Goal: Entertainment & Leisure: Browse casually

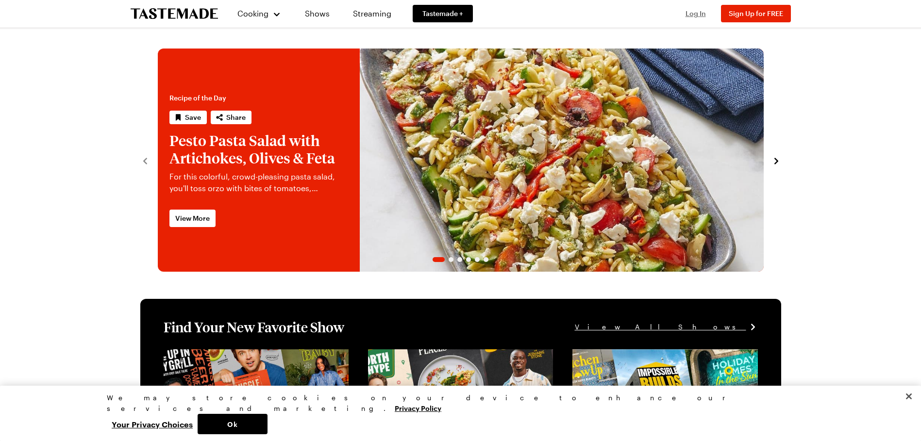
click at [693, 11] on span "Log In" at bounding box center [695, 13] width 20 height 8
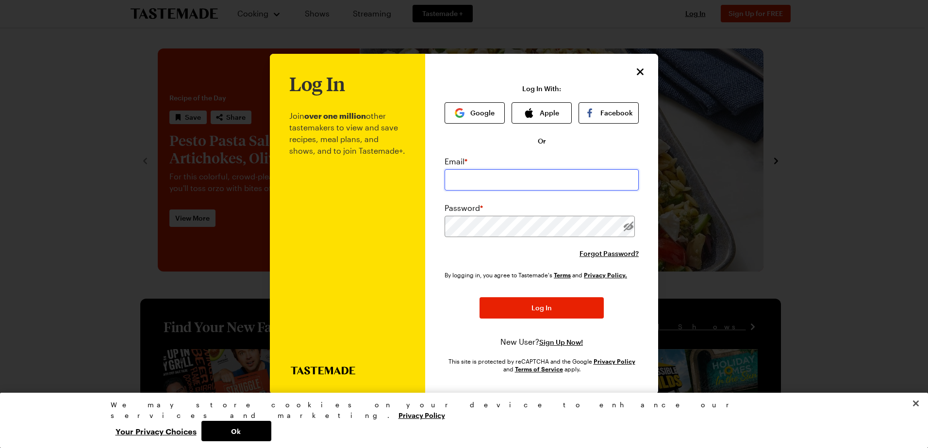
type input "beautifuloside@gmail.com"
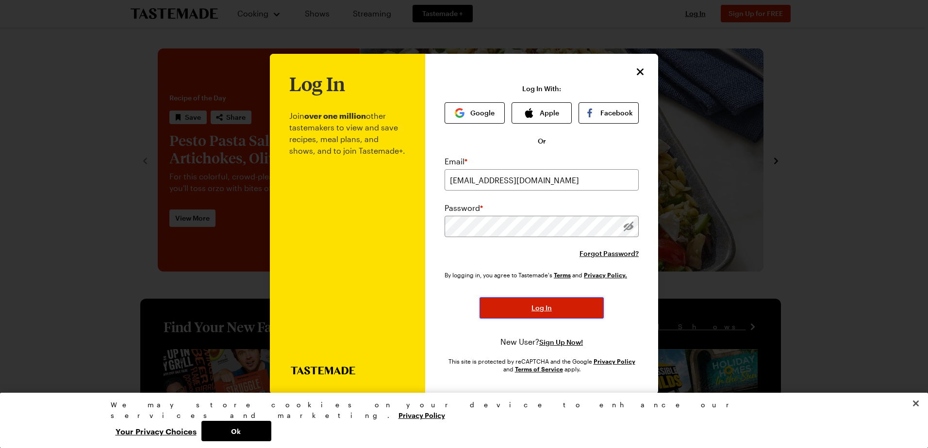
click at [545, 305] on span "Log In" at bounding box center [541, 308] width 20 height 10
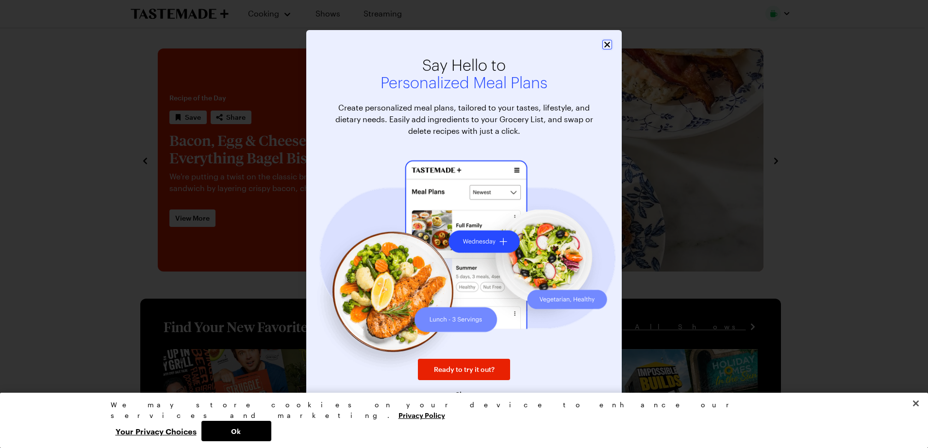
click at [610, 41] on icon "Close" at bounding box center [607, 45] width 10 height 10
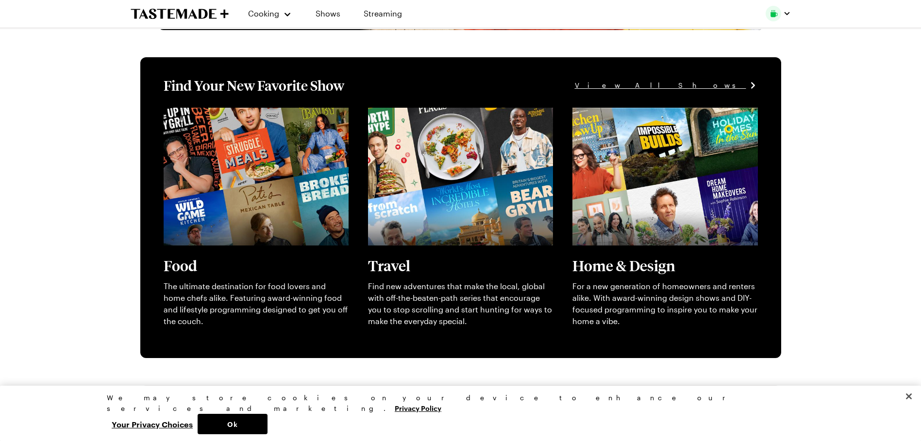
scroll to position [243, 0]
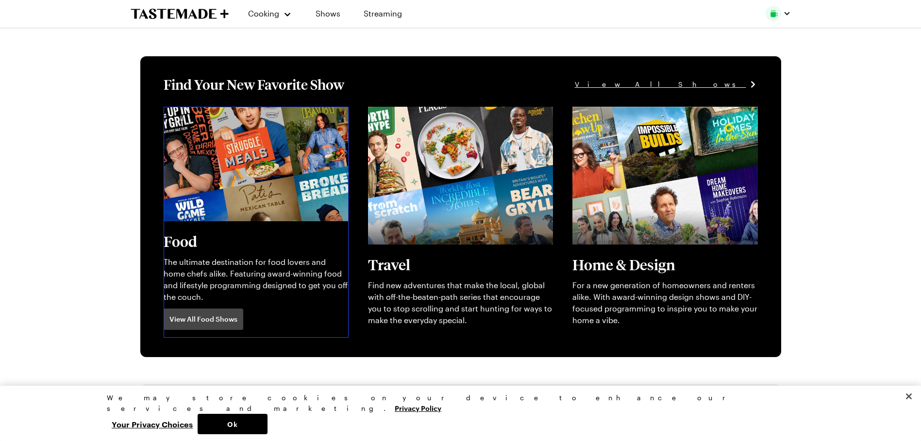
click at [211, 117] on link "View full content for [object Object]" at bounding box center [230, 112] width 132 height 9
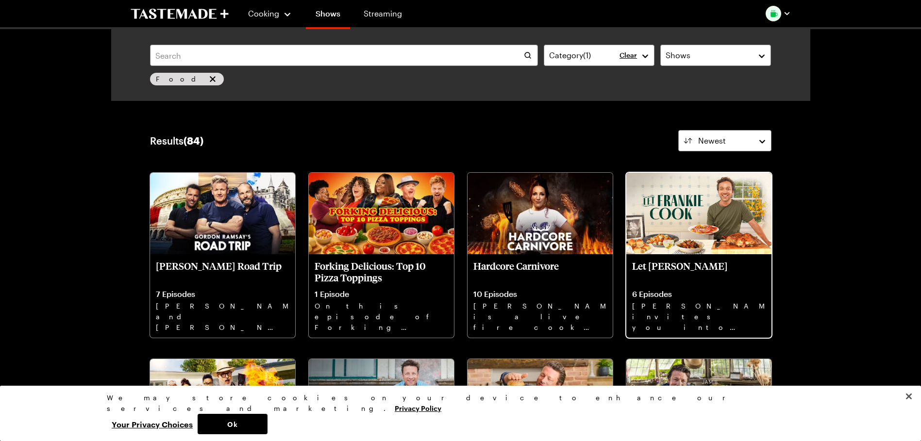
click at [709, 212] on img at bounding box center [698, 214] width 145 height 82
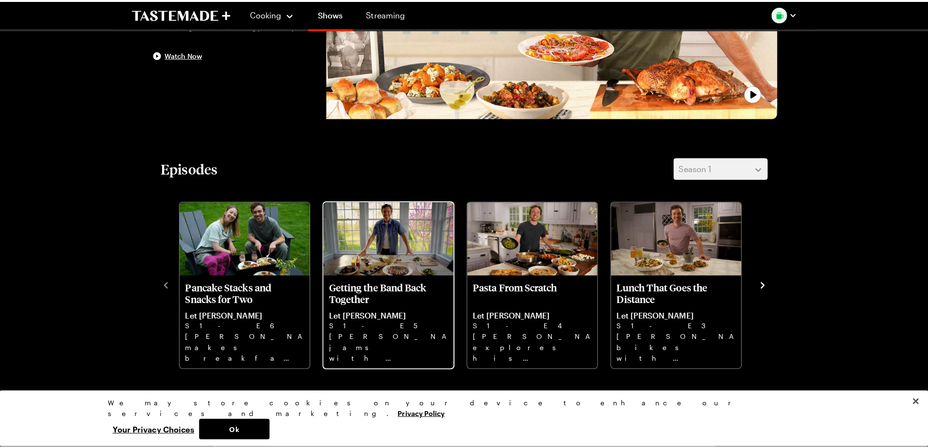
scroll to position [194, 0]
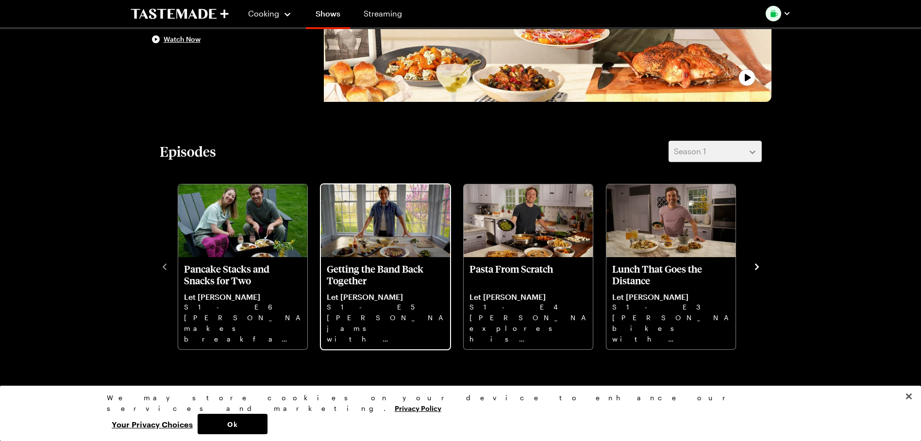
click at [408, 268] on p "Getting the Band Back Together" at bounding box center [385, 274] width 117 height 23
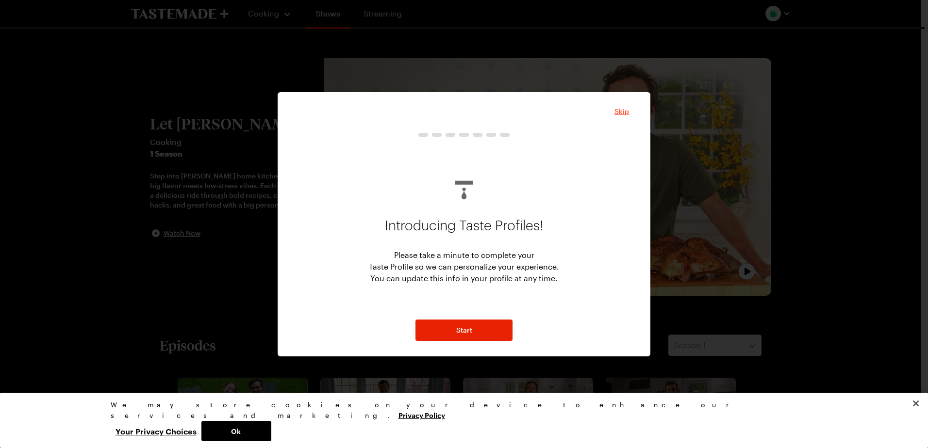
click at [622, 111] on span "Skip" at bounding box center [621, 112] width 15 height 10
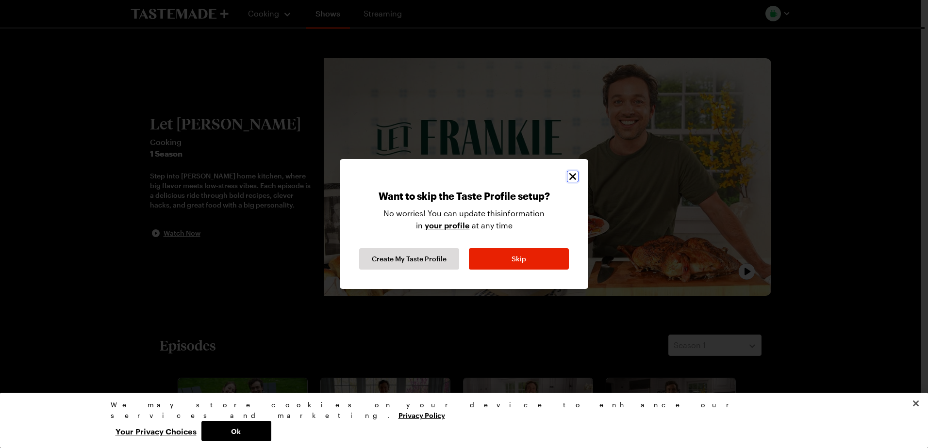
click at [571, 181] on icon "Close" at bounding box center [573, 177] width 12 height 12
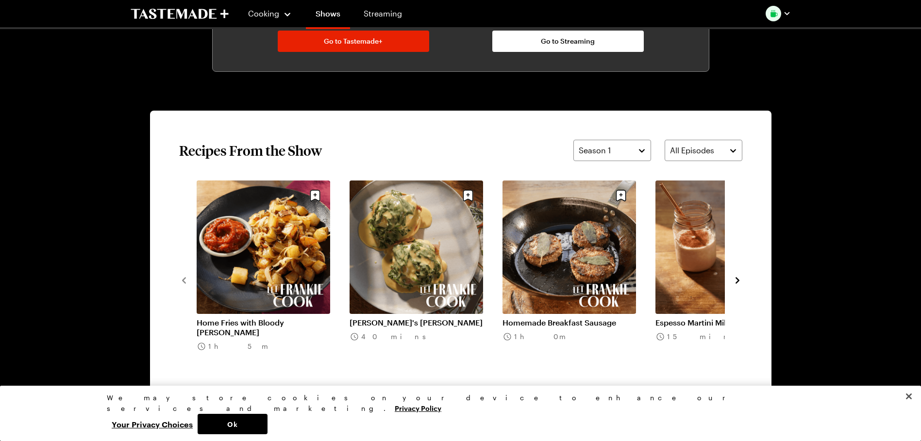
scroll to position [679, 0]
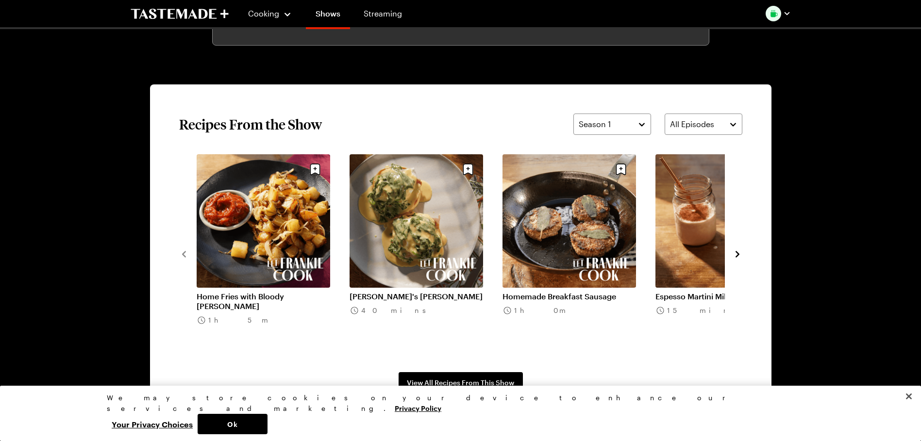
click at [738, 251] on icon "navigate to next item" at bounding box center [737, 254] width 10 height 10
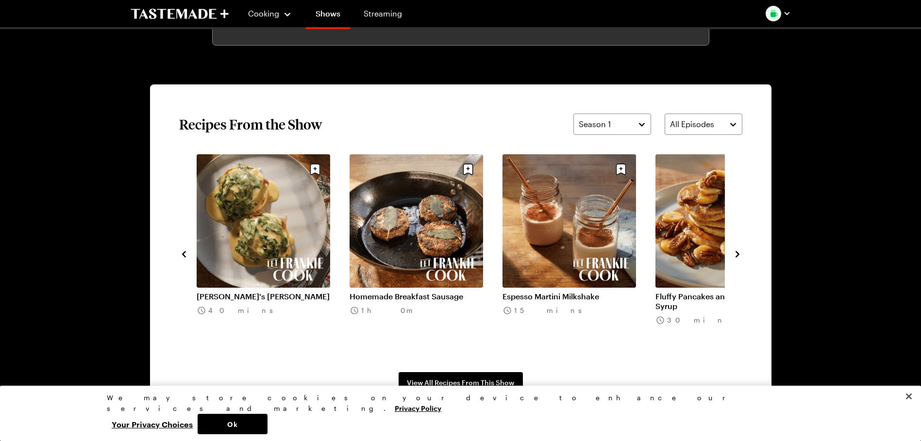
click at [738, 252] on icon "navigate to next item" at bounding box center [737, 254] width 10 height 10
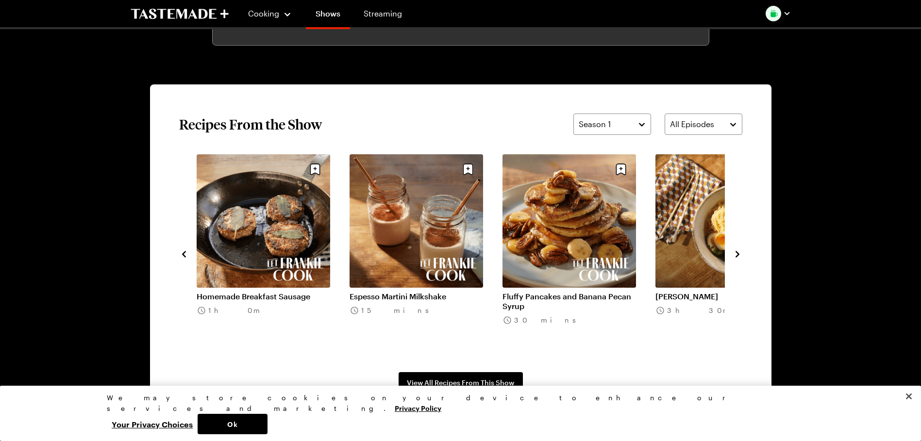
click at [738, 252] on icon "navigate to next item" at bounding box center [737, 254] width 10 height 10
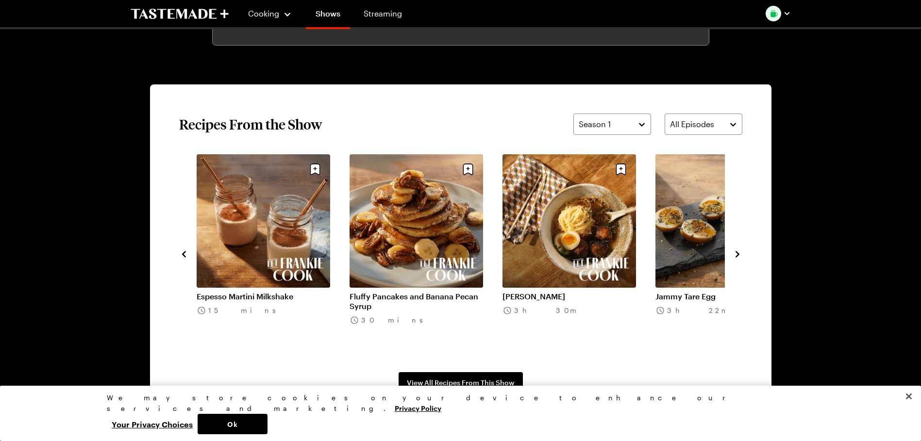
click at [738, 252] on icon "navigate to next item" at bounding box center [737, 254] width 10 height 10
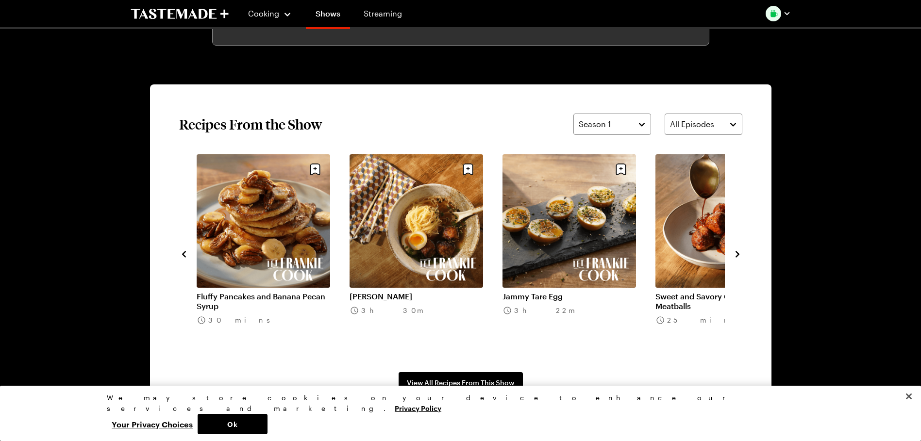
click at [738, 252] on icon "navigate to next item" at bounding box center [737, 254] width 10 height 10
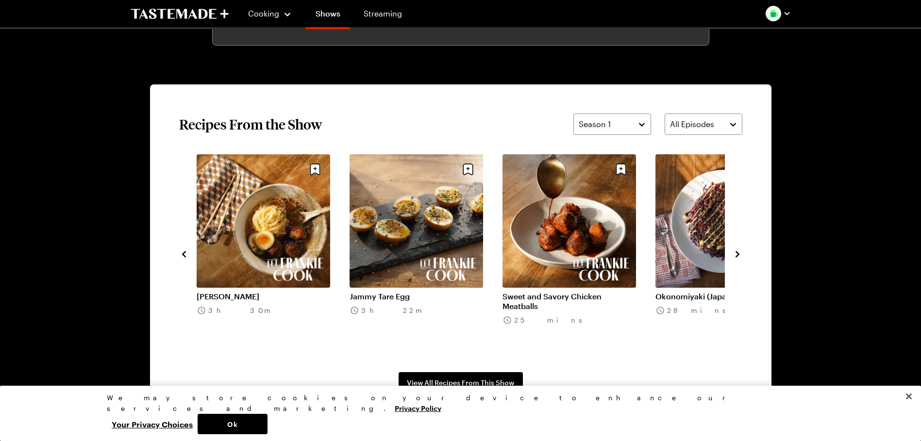
click at [738, 252] on icon "navigate to next item" at bounding box center [737, 254] width 10 height 10
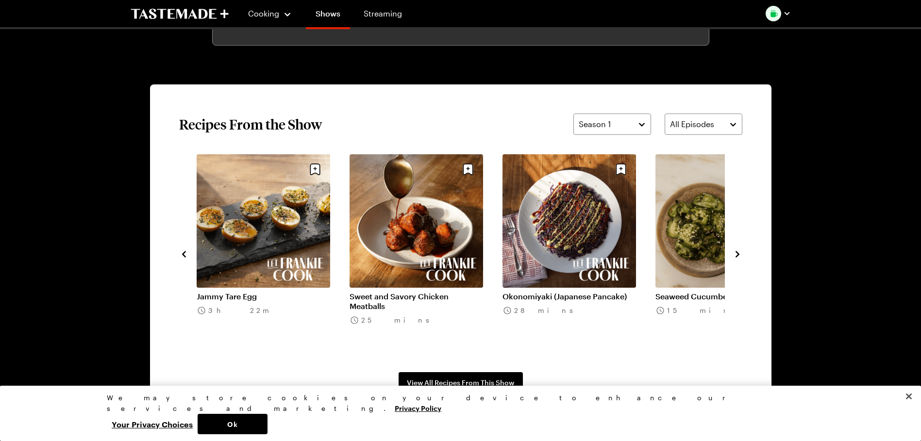
click at [186, 250] on icon "navigate to previous item" at bounding box center [184, 254] width 10 height 10
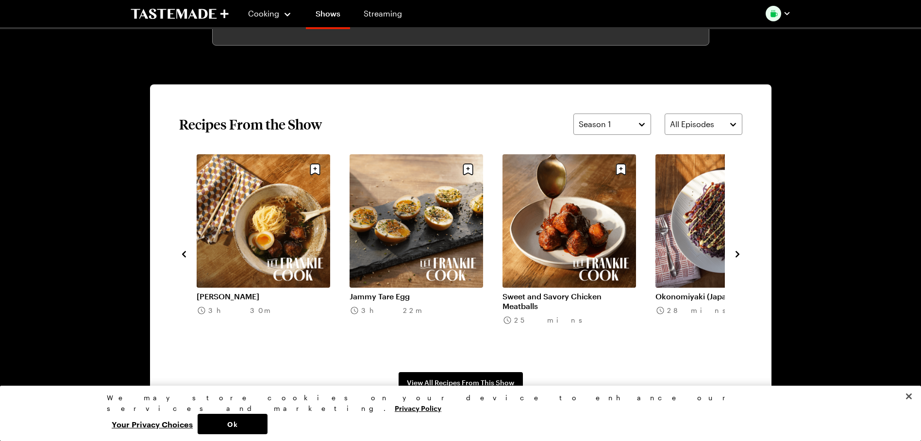
click at [225, 292] on link "[PERSON_NAME]" at bounding box center [263, 297] width 133 height 10
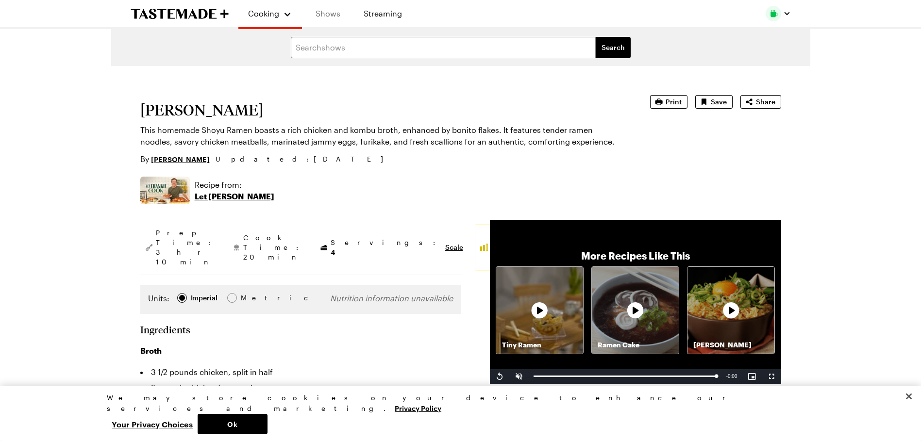
click at [335, 14] on link "Shows" at bounding box center [328, 13] width 44 height 27
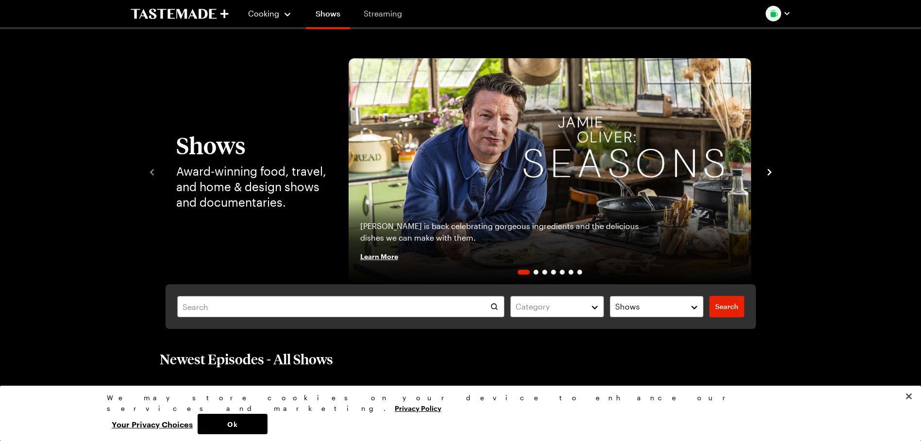
click at [395, 11] on link "Streaming" at bounding box center [383, 13] width 58 height 27
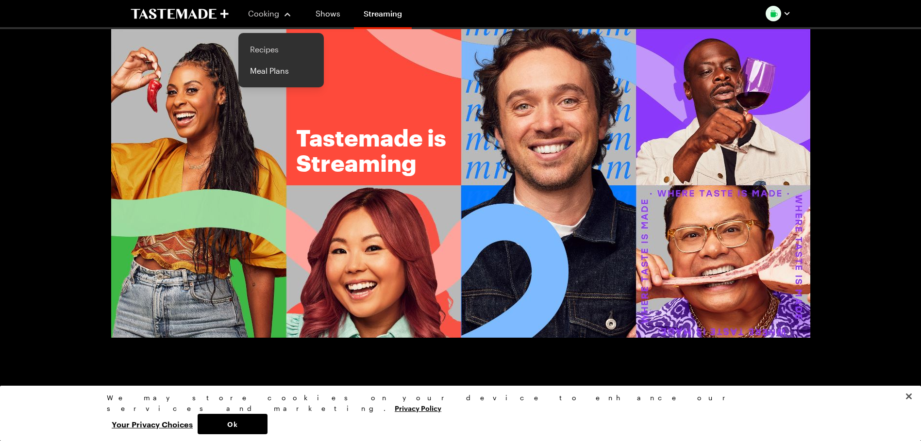
click at [269, 49] on link "Recipes" at bounding box center [281, 49] width 74 height 21
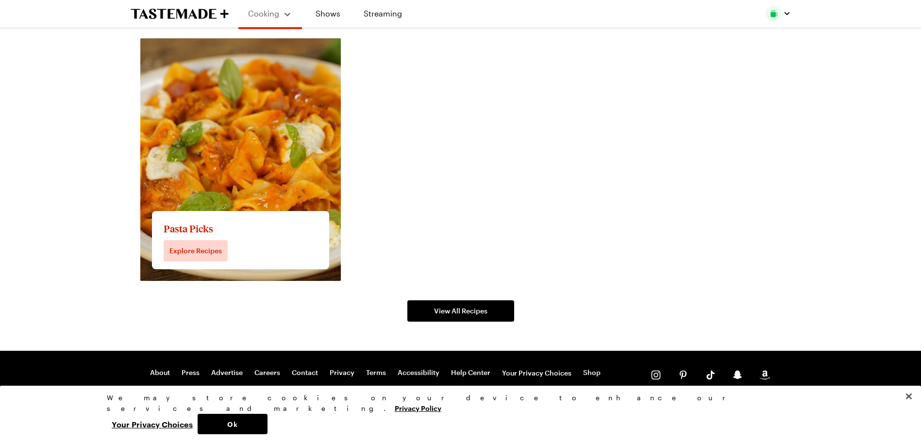
scroll to position [1783, 0]
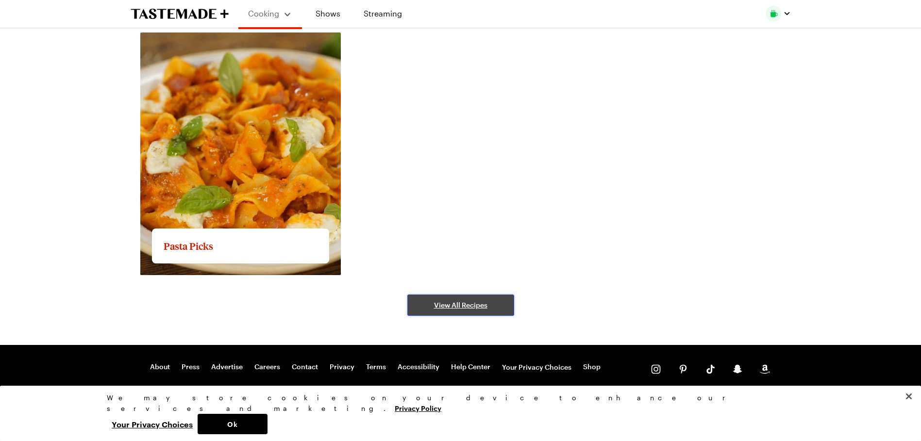
click at [468, 306] on span "View All Recipes" at bounding box center [460, 305] width 53 height 10
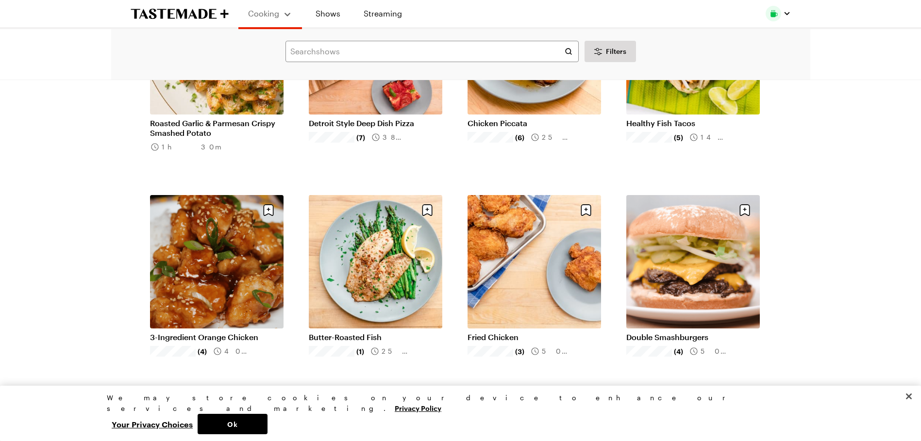
scroll to position [825, 0]
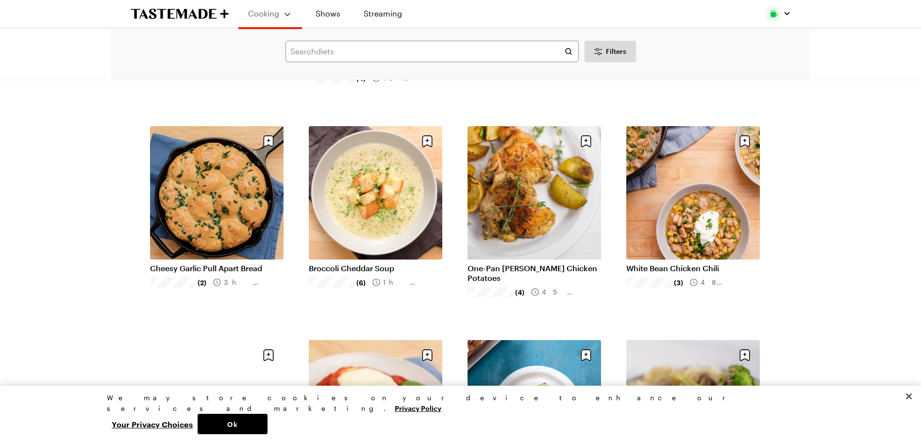
scroll to position [1310, 0]
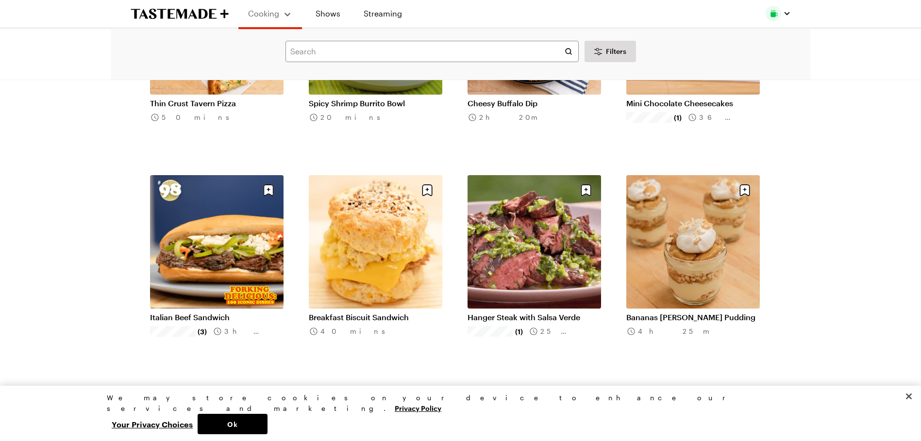
scroll to position [3494, 0]
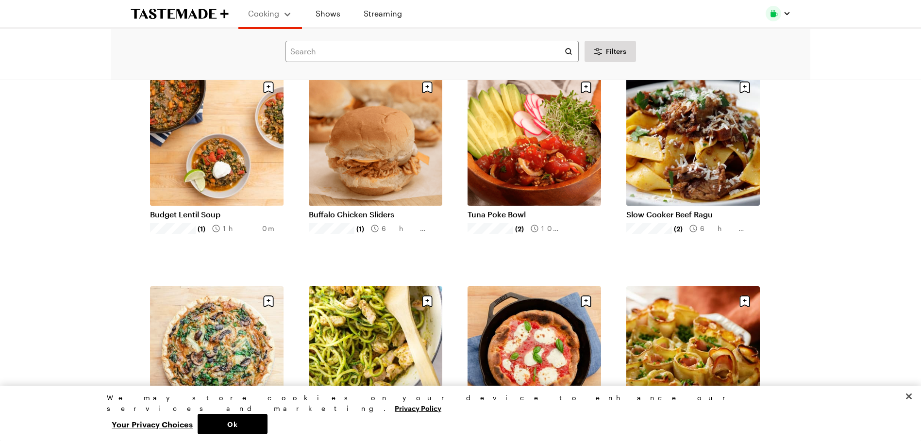
scroll to position [4845, 0]
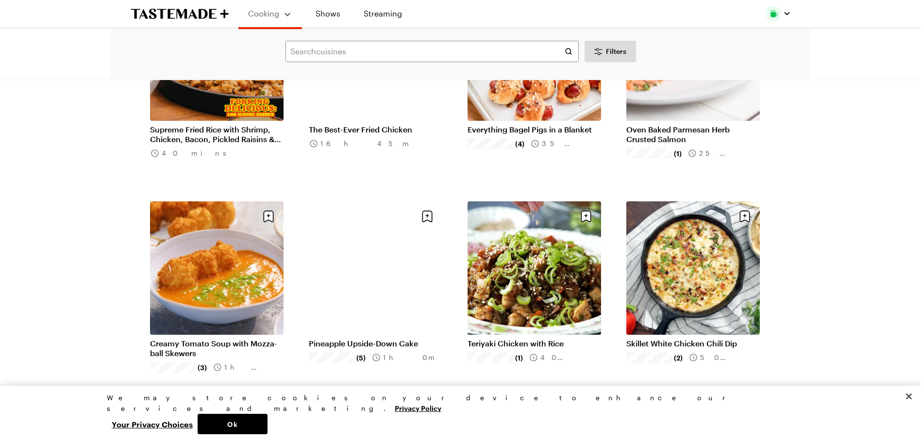
scroll to position [5913, 0]
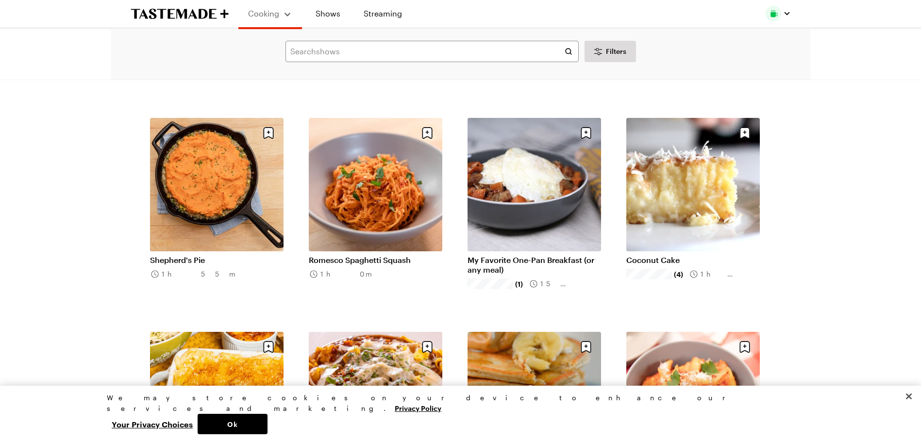
scroll to position [6883, 0]
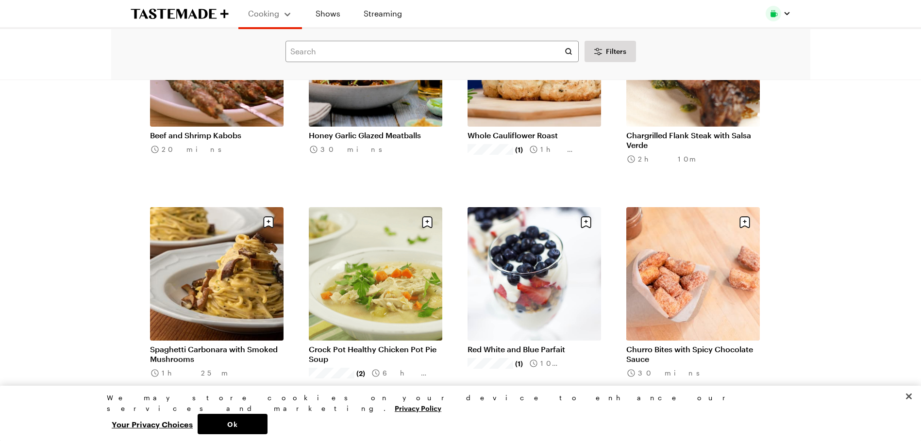
scroll to position [7727, 0]
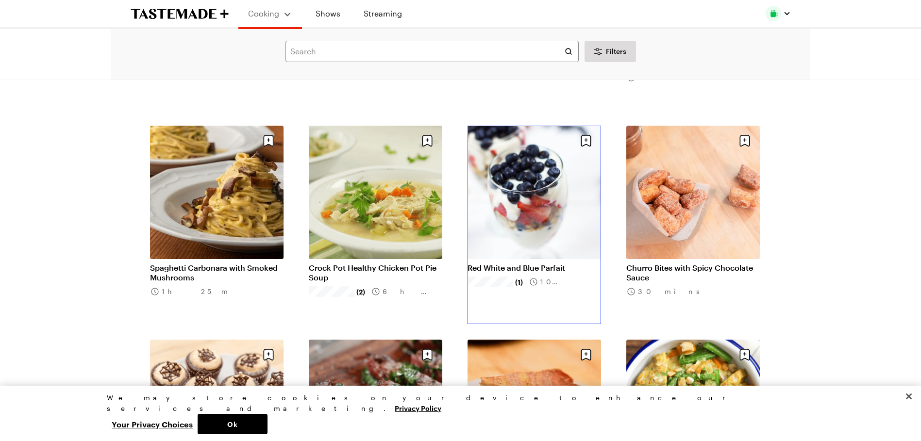
click at [557, 265] on link "Red White and Blue Parfait" at bounding box center [533, 268] width 133 height 10
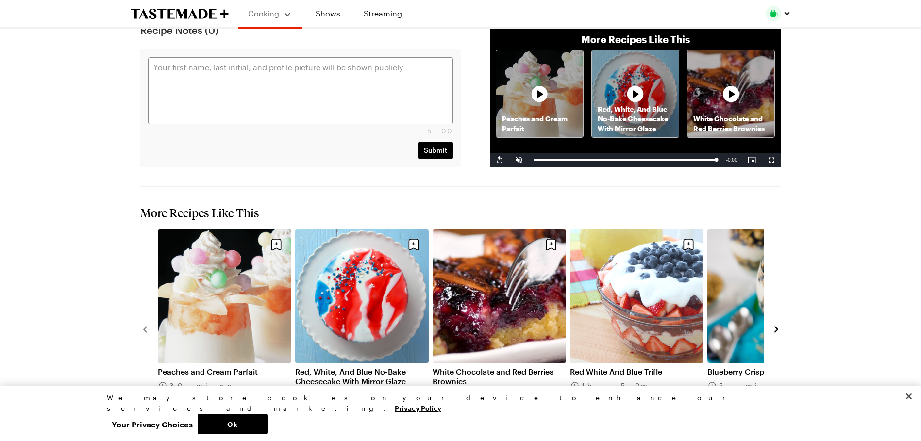
scroll to position [922, 0]
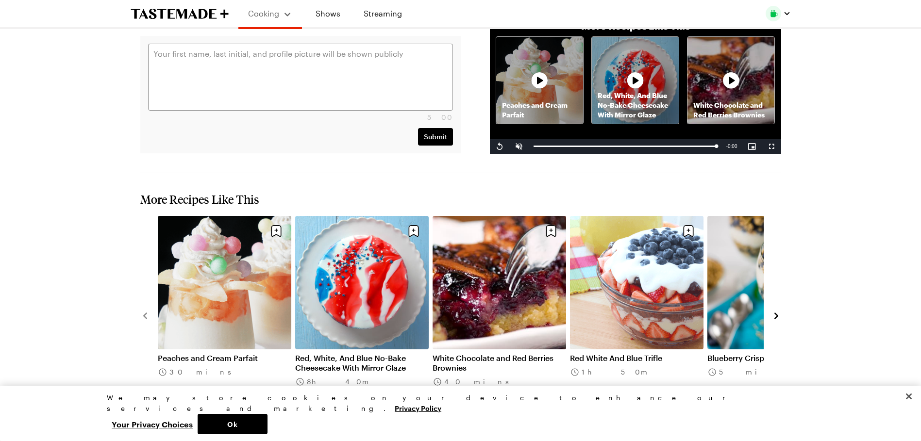
click at [774, 311] on icon "navigate to next item" at bounding box center [776, 316] width 10 height 10
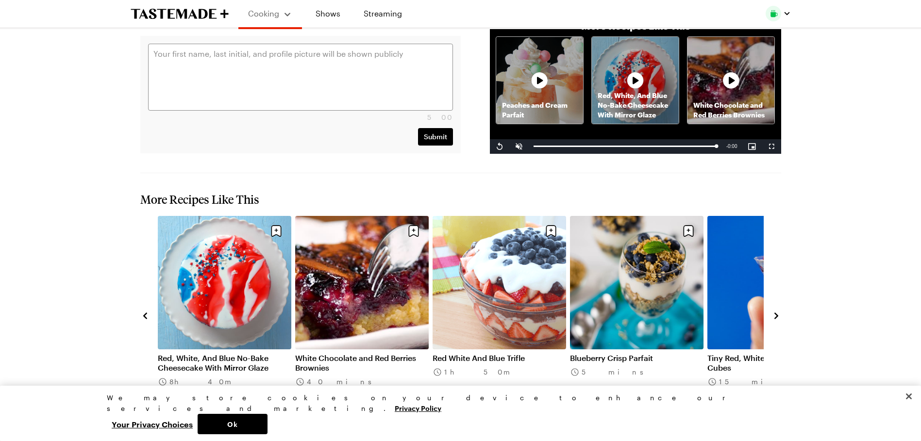
click at [776, 311] on icon "navigate to next item" at bounding box center [776, 316] width 10 height 10
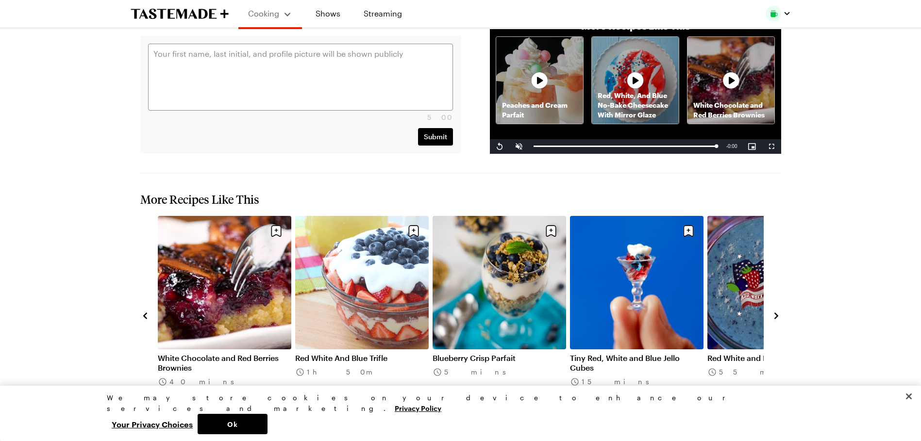
click at [778, 311] on icon "navigate to next item" at bounding box center [776, 316] width 10 height 10
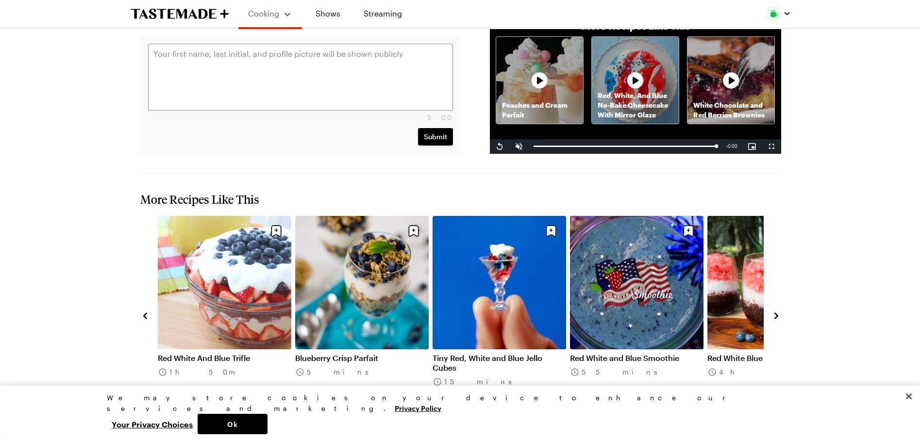
click at [778, 311] on icon "navigate to next item" at bounding box center [776, 316] width 10 height 10
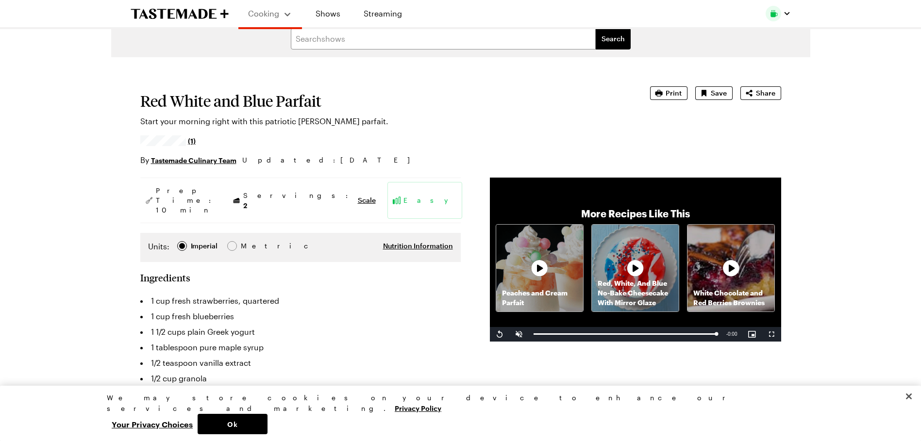
scroll to position [0, 0]
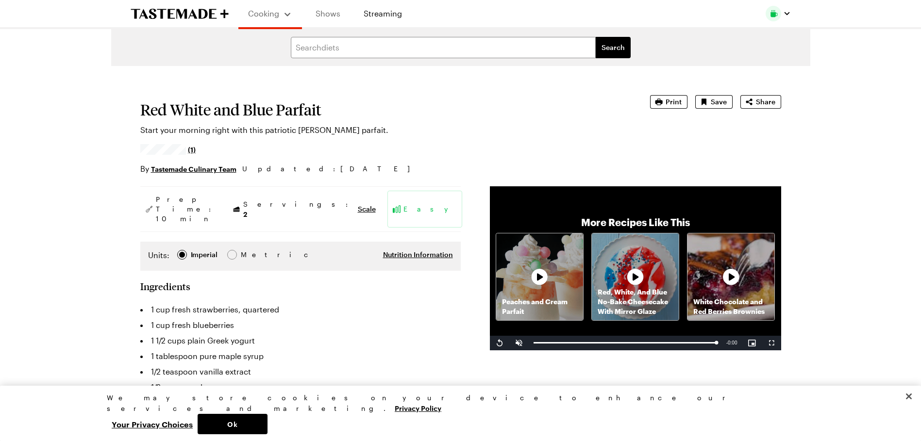
click at [331, 12] on link "Shows" at bounding box center [328, 13] width 44 height 27
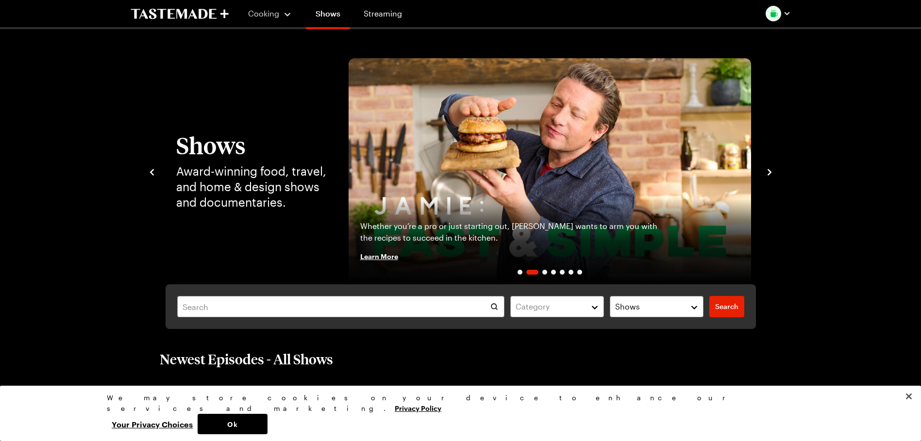
click at [773, 172] on icon "navigate to next item" at bounding box center [769, 172] width 10 height 10
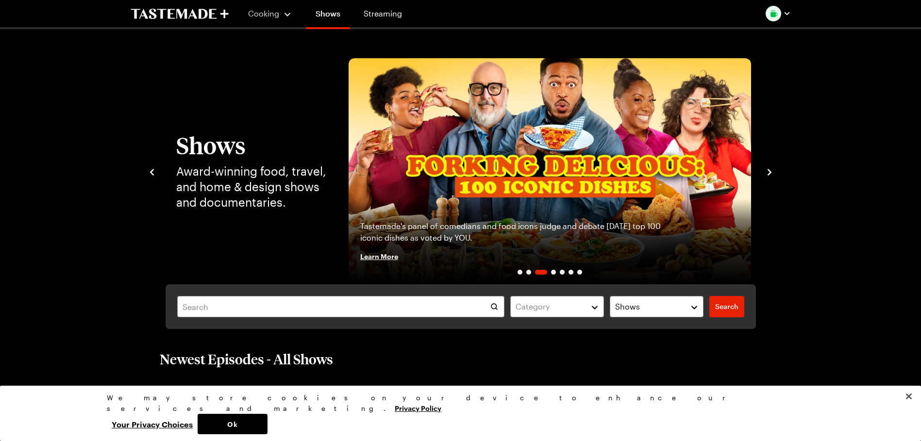
click at [773, 172] on icon "navigate to next item" at bounding box center [769, 172] width 10 height 10
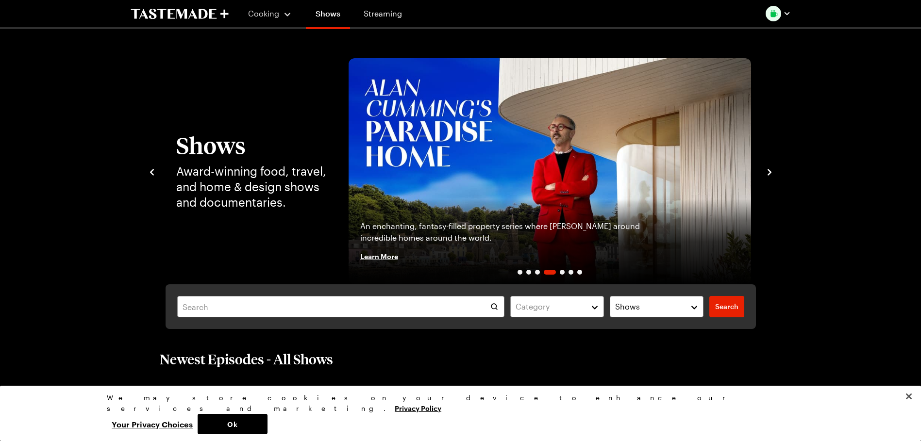
click at [776, 172] on div "Shows Award-winning food, travel, and home & design shows and documentaries. [P…" at bounding box center [460, 171] width 699 height 226
click at [772, 172] on icon "navigate to next item" at bounding box center [769, 172] width 10 height 10
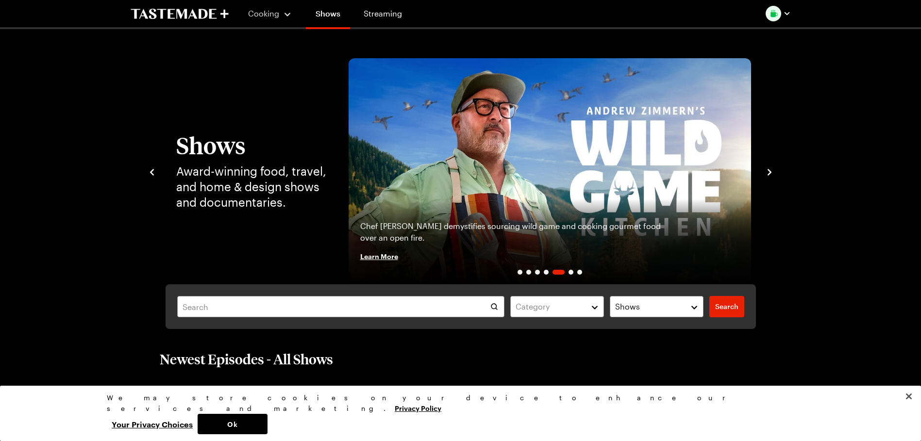
click at [763, 171] on div "Shows Award-winning food, travel, and home & design shows and documentaries. [P…" at bounding box center [460, 171] width 627 height 226
click at [771, 172] on icon "navigate to next item" at bounding box center [769, 172] width 10 height 10
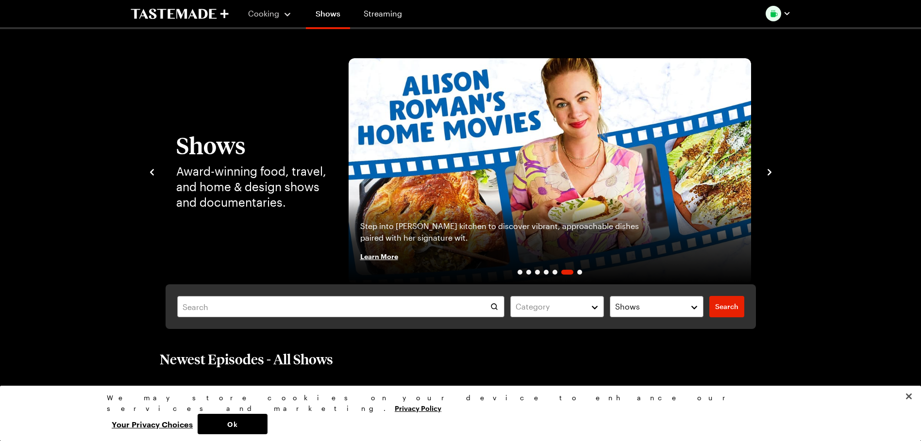
click at [765, 173] on icon "navigate to next item" at bounding box center [769, 172] width 10 height 10
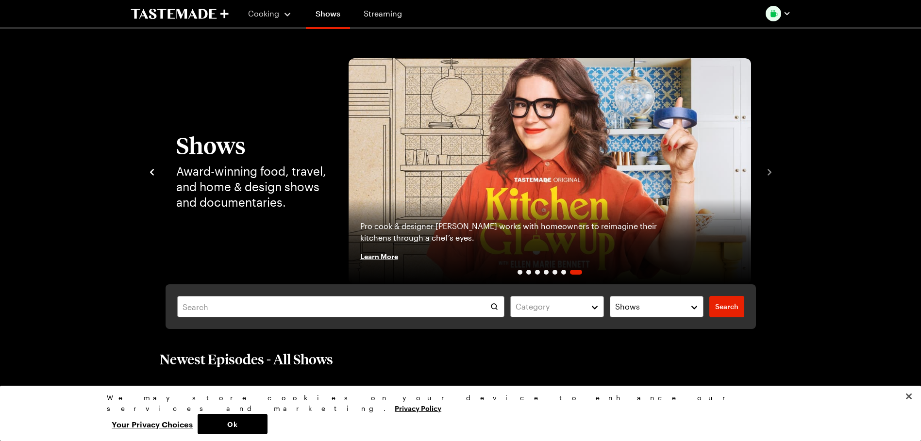
click at [562, 196] on img "7 / 7" at bounding box center [549, 171] width 402 height 226
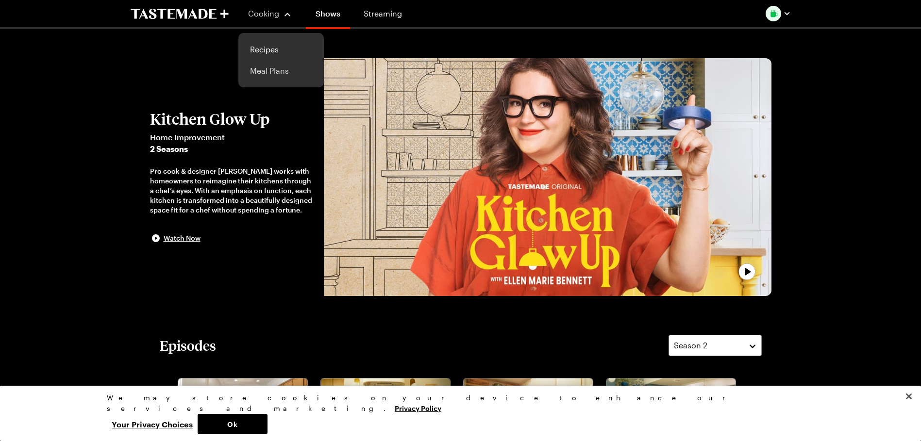
click at [264, 69] on link "Meal Plans" at bounding box center [281, 70] width 74 height 21
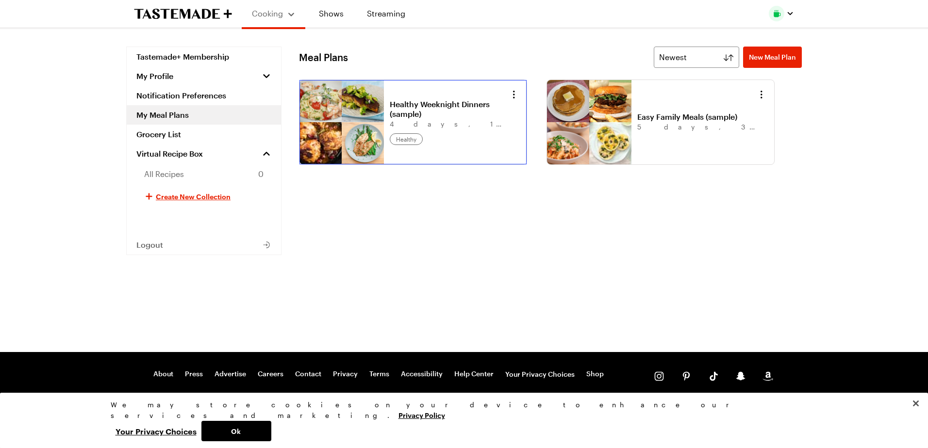
click at [390, 119] on link "Healthy Weeknight Dinners (sample)" at bounding box center [450, 108] width 120 height 19
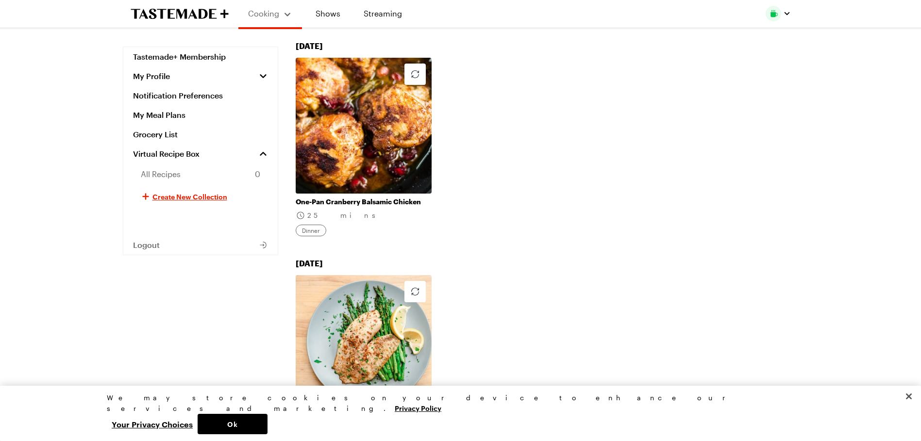
scroll to position [568, 0]
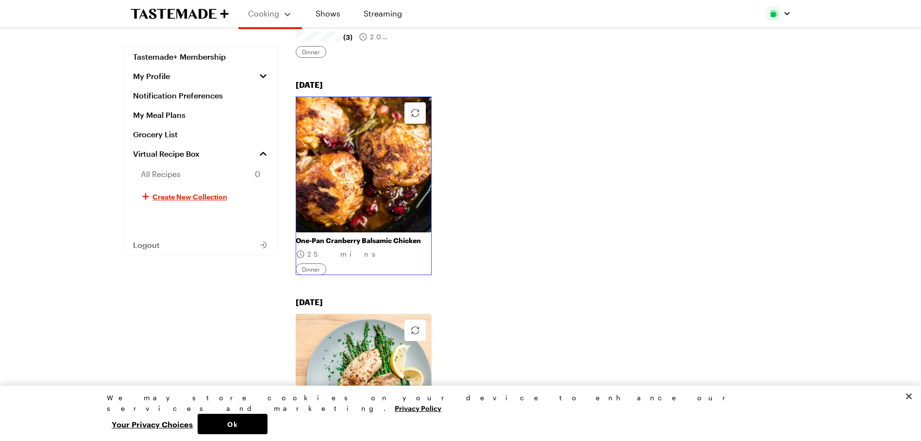
click at [357, 236] on link "One-Pan Cranberry Balsamic Chicken" at bounding box center [364, 240] width 136 height 9
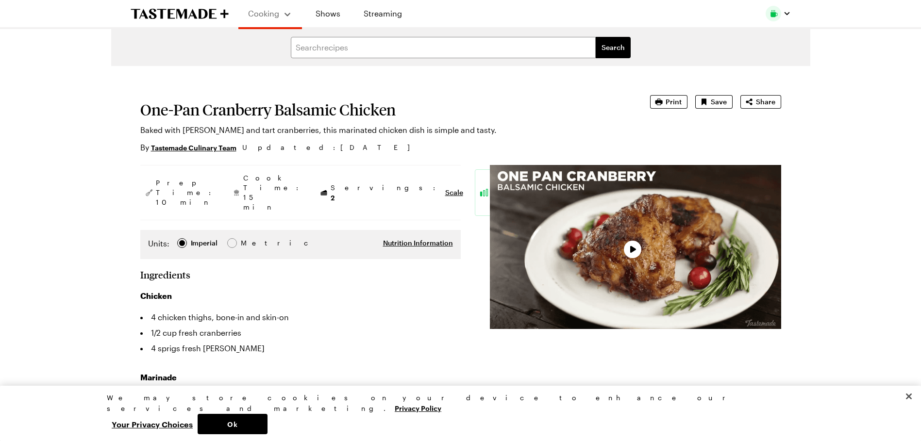
type textarea "x"
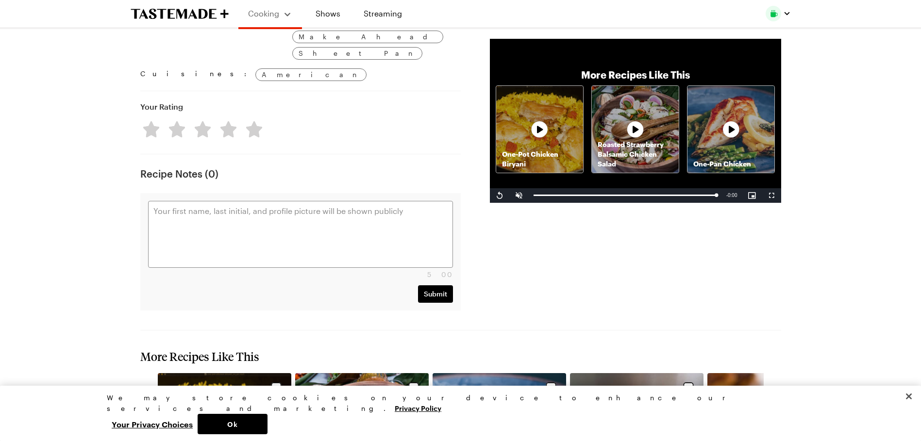
scroll to position [1213, 0]
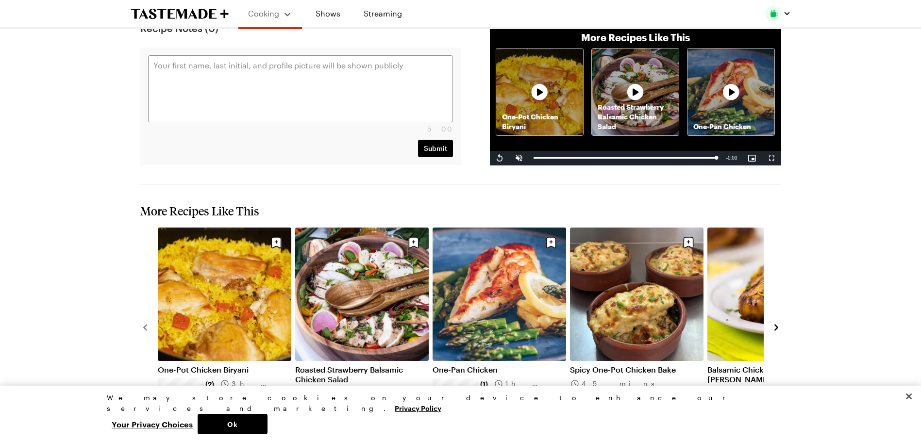
click at [777, 323] on icon "navigate to next item" at bounding box center [776, 328] width 10 height 10
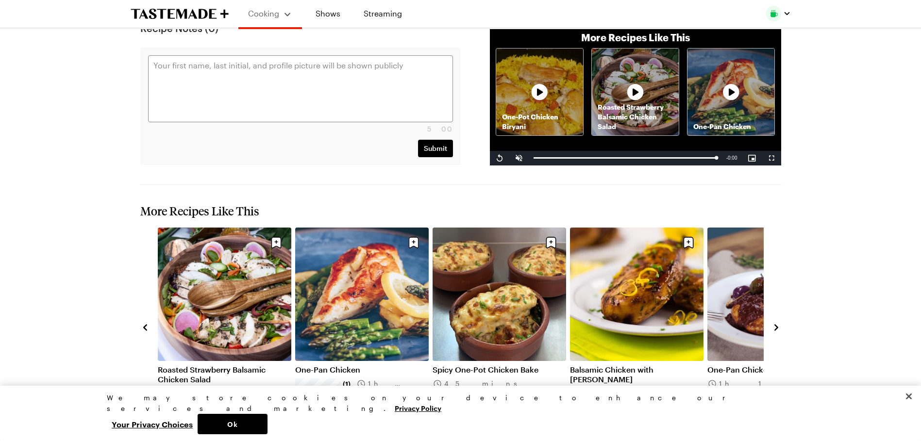
click at [774, 228] on div "One-Pot Chicken Biryani (2) 3h 10m Roasted Strawberry Balsamic Chicken Salad 40…" at bounding box center [460, 327] width 641 height 198
click at [774, 323] on icon "navigate to next item" at bounding box center [776, 328] width 10 height 10
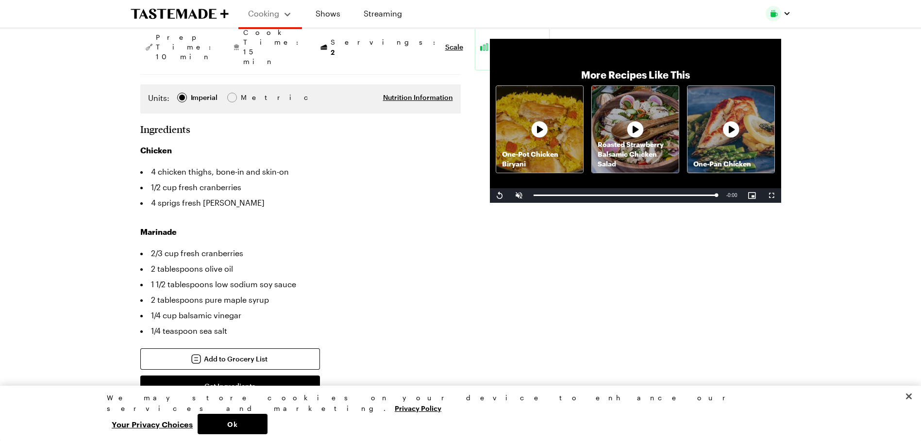
scroll to position [0, 0]
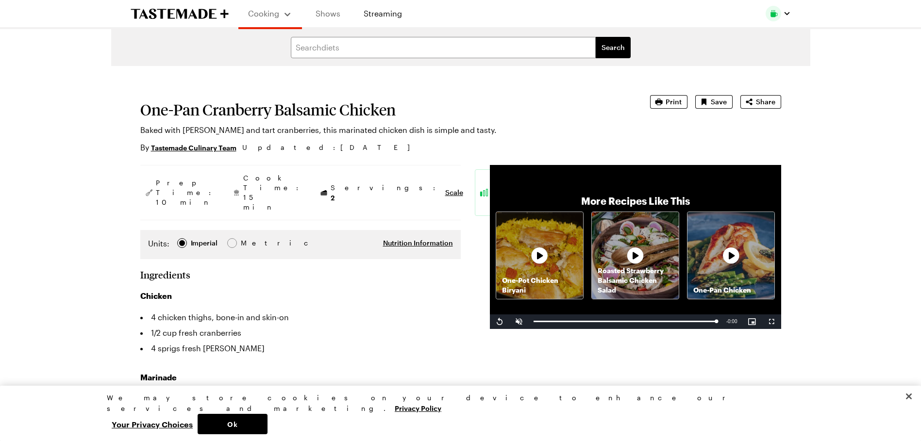
click at [334, 14] on link "Shows" at bounding box center [328, 13] width 44 height 27
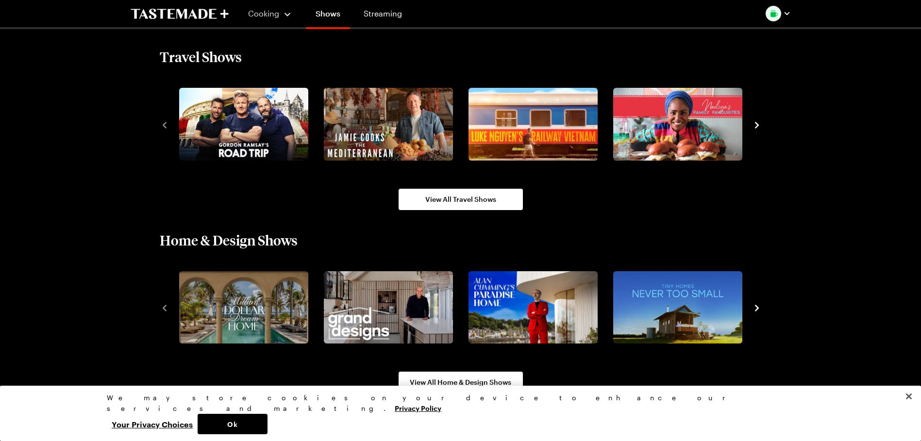
scroll to position [1156, 0]
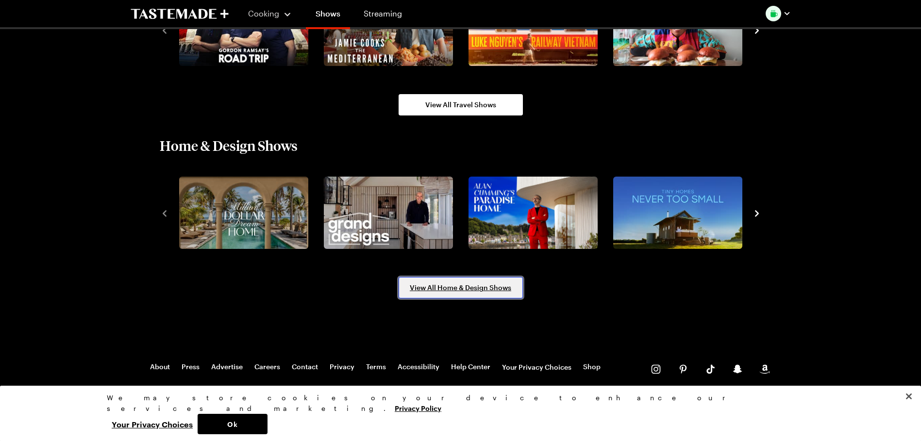
click at [474, 285] on span "View All Home & Design Shows" at bounding box center [460, 288] width 101 height 10
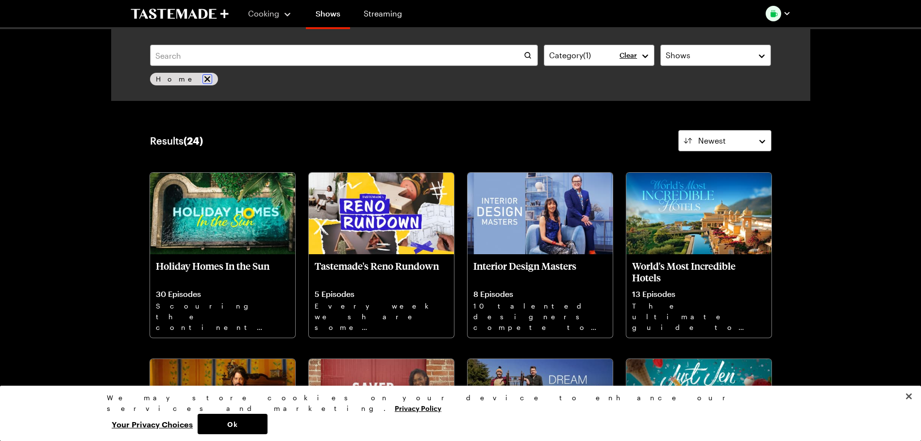
drag, startPoint x: 185, startPoint y: 76, endPoint x: 197, endPoint y: 91, distance: 19.4
click at [202, 76] on icon "remove Home" at bounding box center [207, 79] width 10 height 10
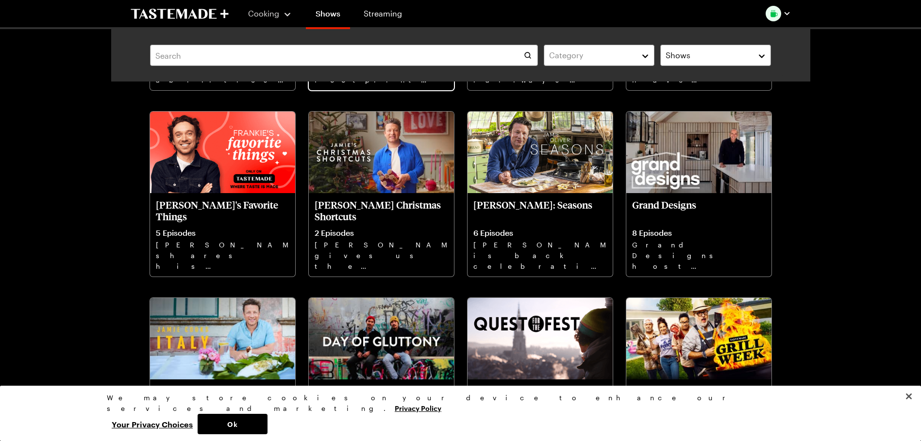
scroll to position [3979, 0]
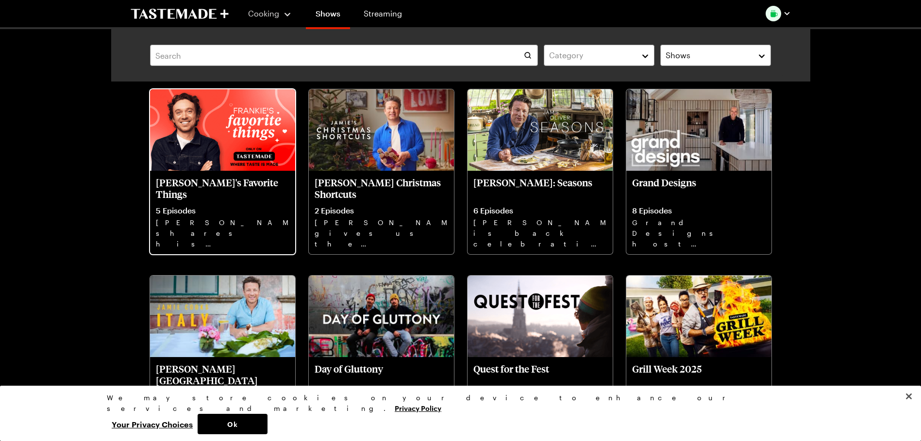
click at [199, 126] on img at bounding box center [222, 130] width 145 height 82
